Goal: Task Accomplishment & Management: Complete application form

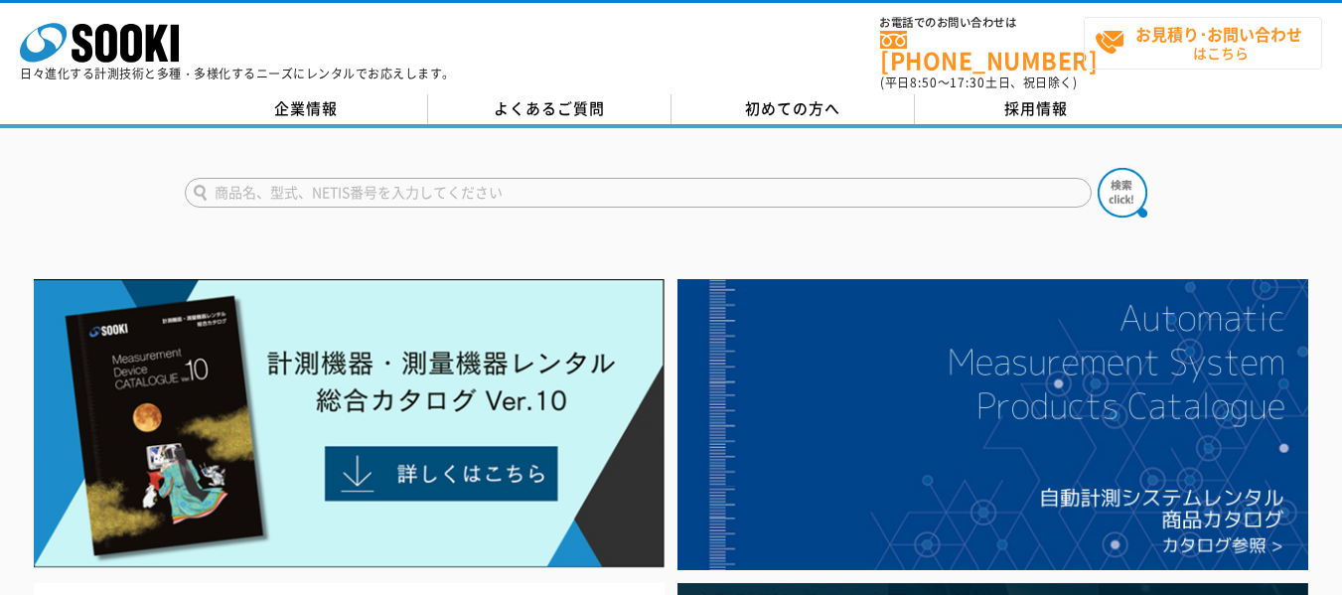
click at [1274, 35] on strong "お見積り･お問い合わせ" at bounding box center [1218, 34] width 167 height 24
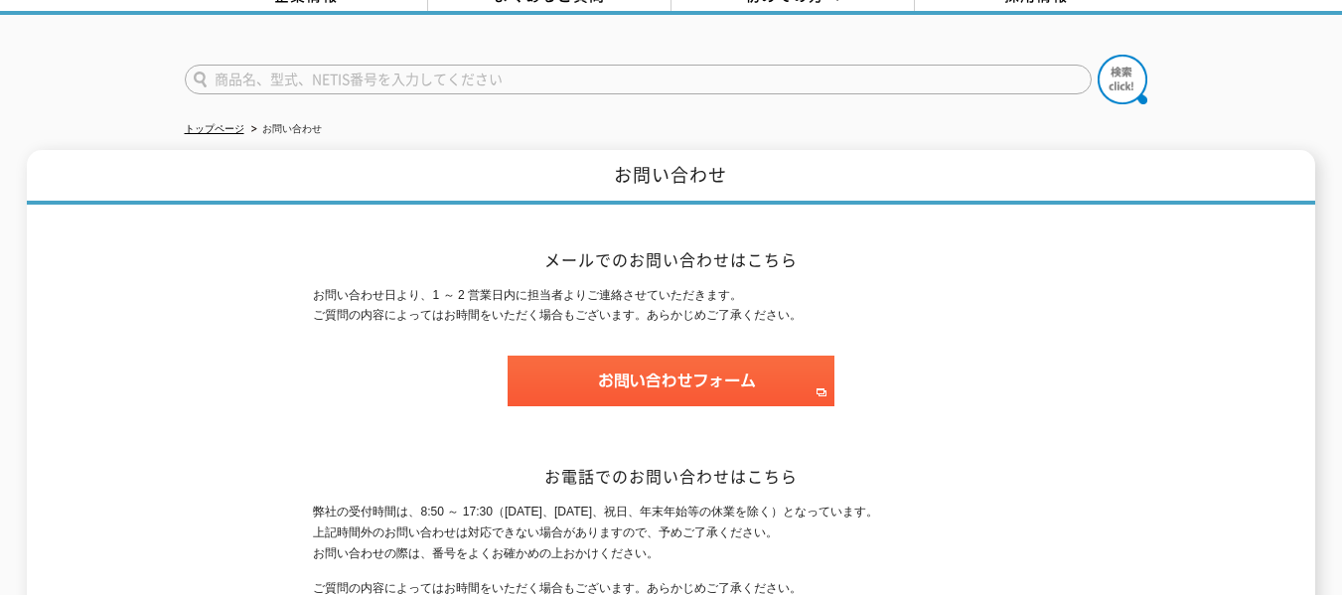
scroll to position [278, 0]
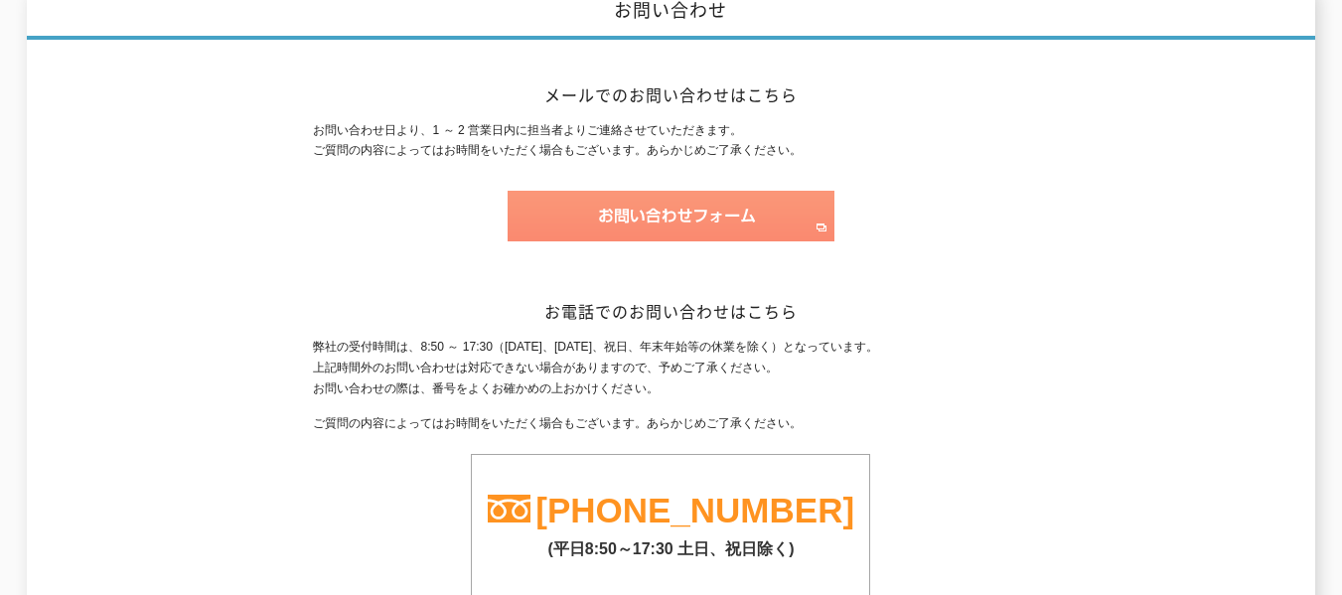
click at [766, 200] on img at bounding box center [670, 216] width 327 height 51
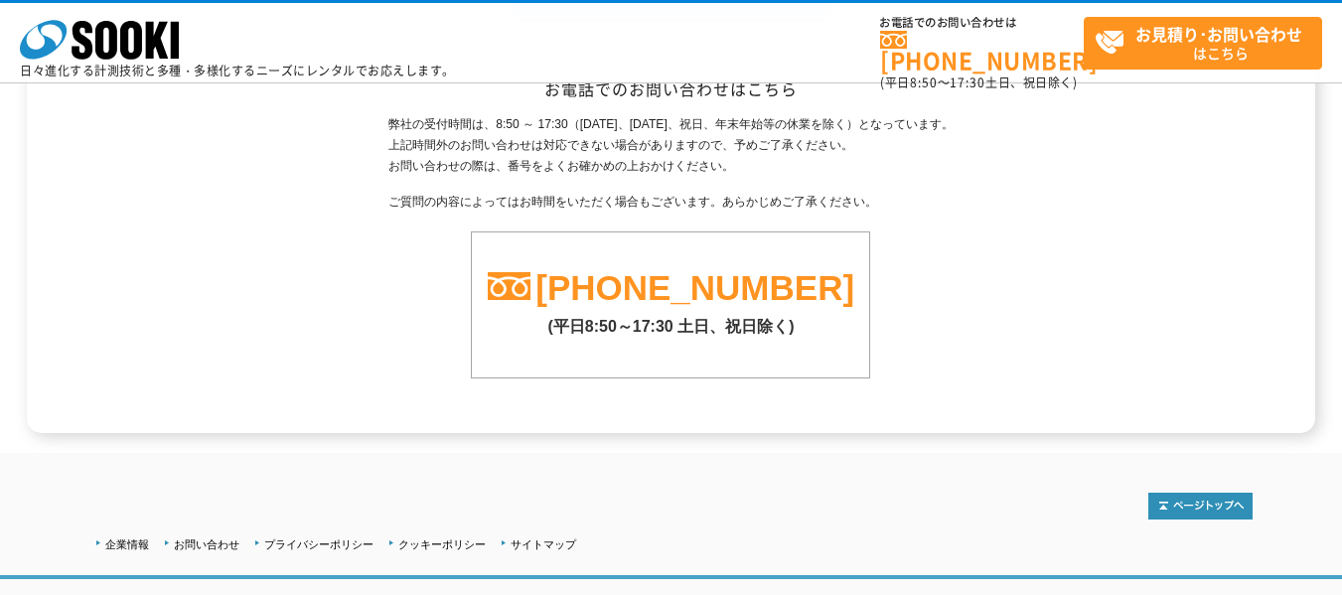
scroll to position [1575, 0]
